Goal: Find specific page/section: Find specific page/section

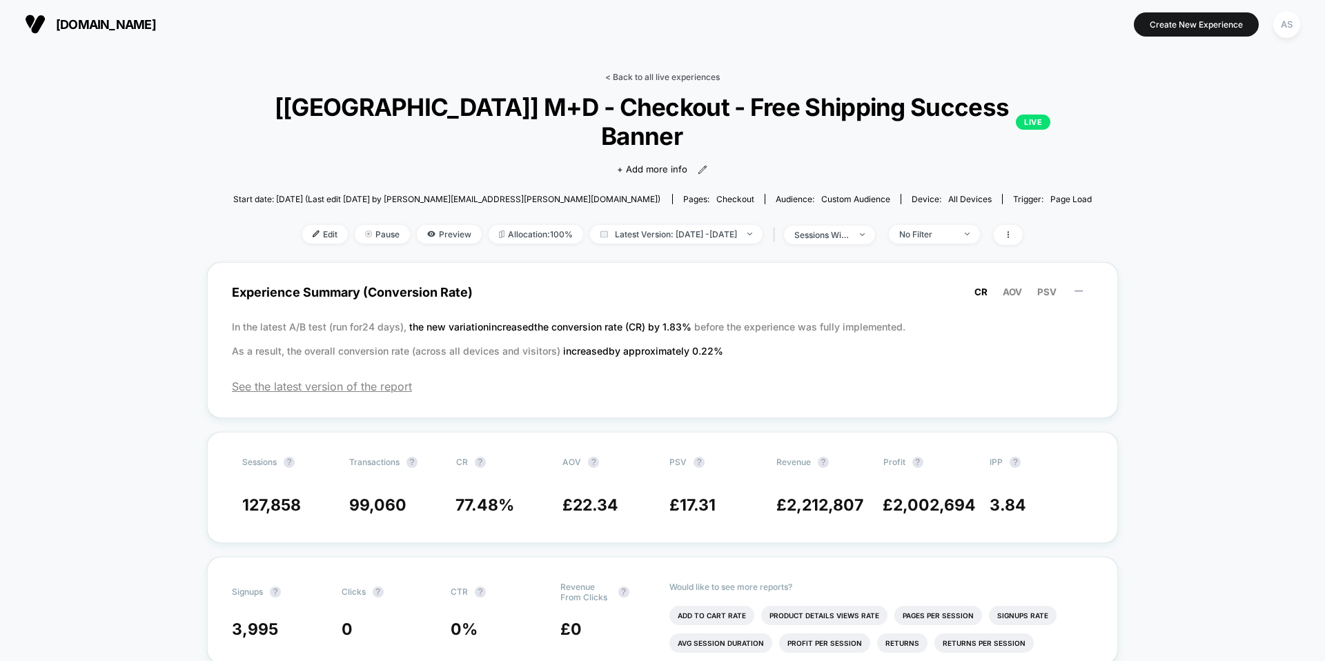
click at [649, 72] on link "< Back to all live experiences" at bounding box center [662, 77] width 115 height 10
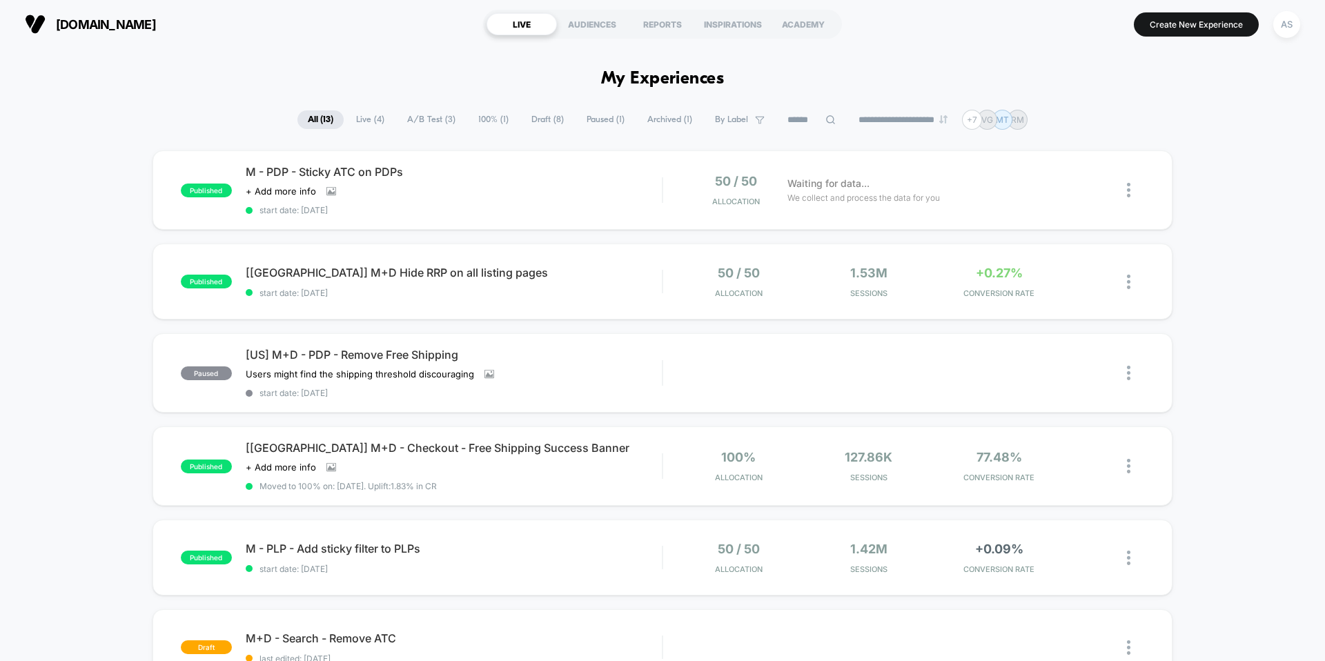
click at [521, 120] on span "Draft ( 8 )" at bounding box center [547, 119] width 53 height 19
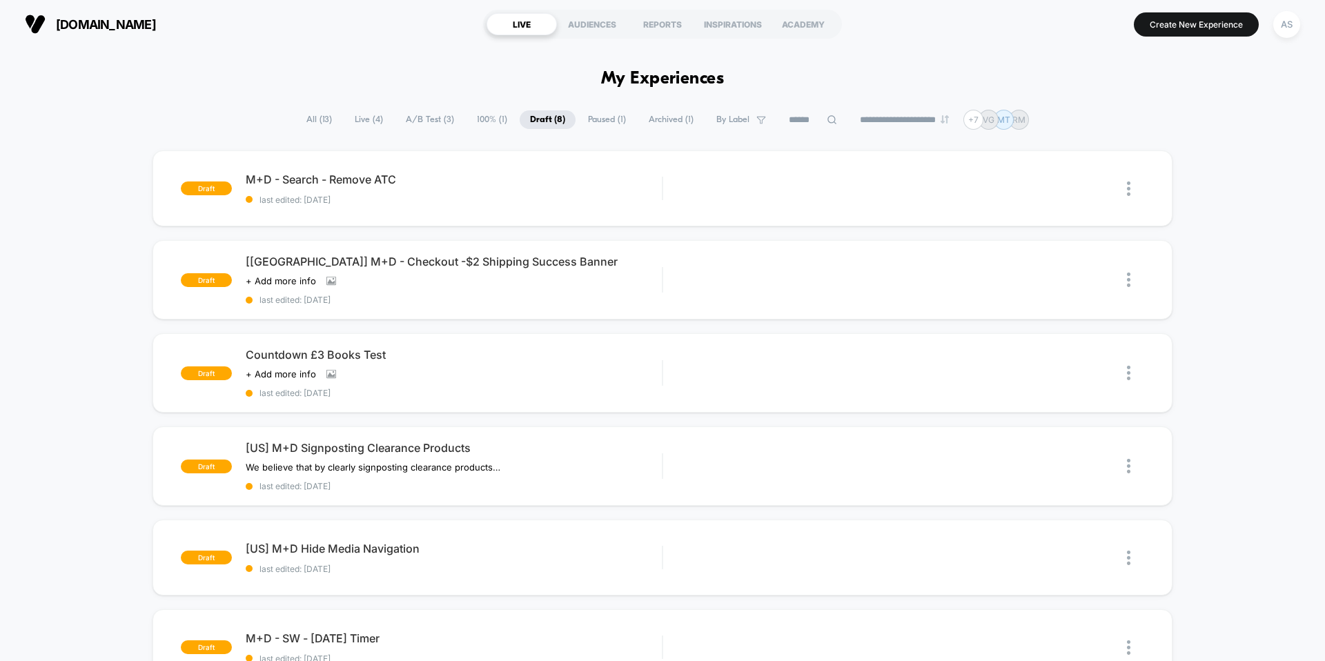
click at [310, 119] on span "All ( 13 )" at bounding box center [319, 119] width 46 height 19
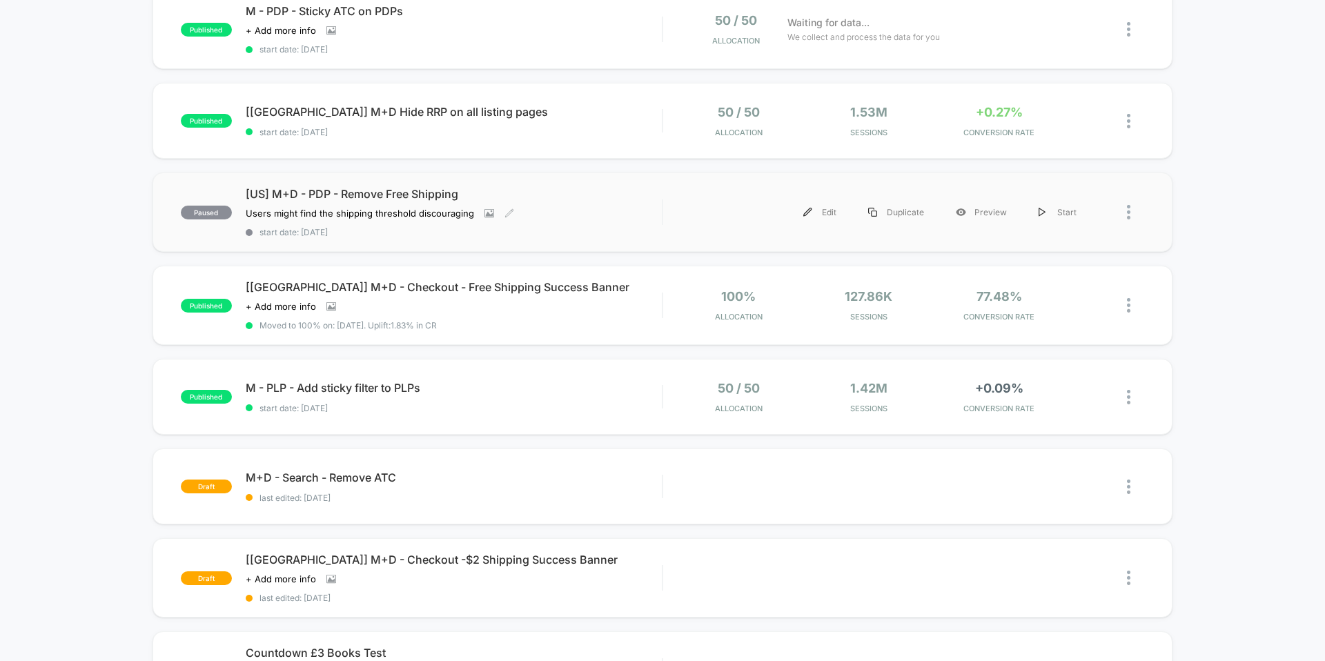
scroll to position [161, 0]
click at [593, 119] on div "[[GEOGRAPHIC_DATA]] M+D Hide RRP on all listing pages Click to edit experience …" at bounding box center [454, 120] width 416 height 32
